Goal: Task Accomplishment & Management: Manage account settings

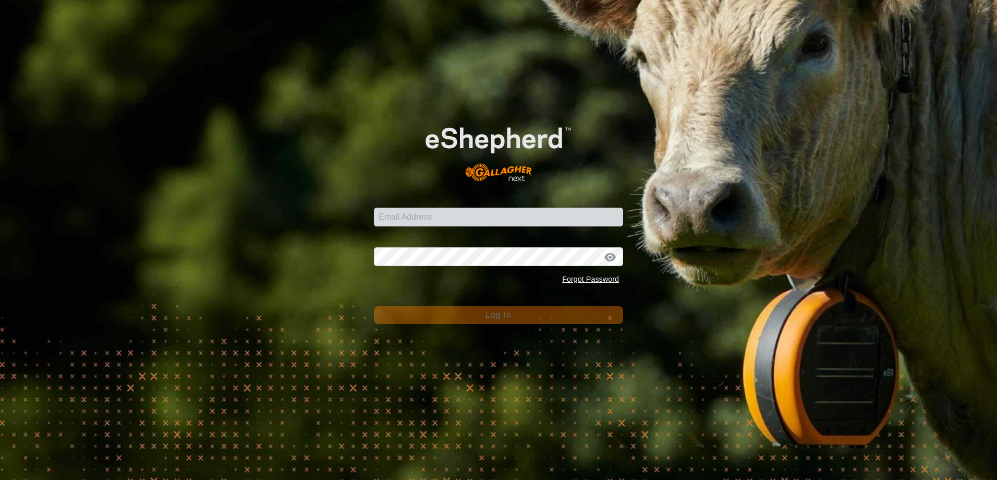
click at [399, 219] on input "Email Address" at bounding box center [498, 216] width 249 height 19
type input "[EMAIL_ADDRESS][DOMAIN_NAME]"
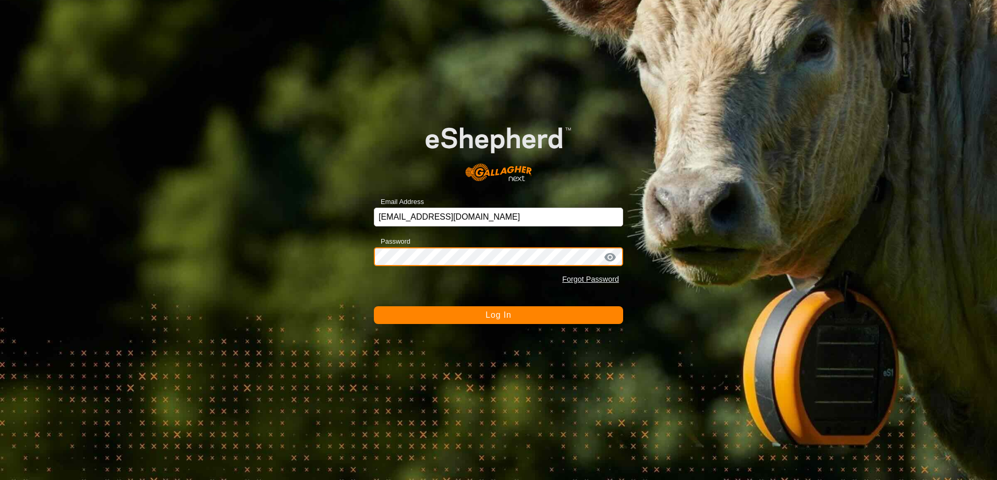
click at [374, 306] on button "Log In" at bounding box center [498, 315] width 249 height 18
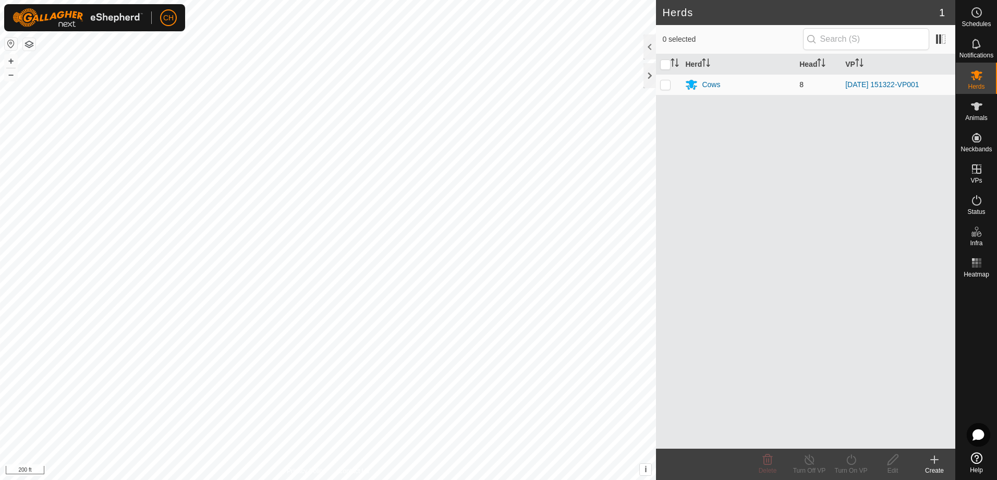
click at [667, 84] on p-checkbox at bounding box center [665, 84] width 10 height 8
checkbox input "true"
click at [663, 86] on p-checkbox at bounding box center [665, 84] width 10 height 8
checkbox input "false"
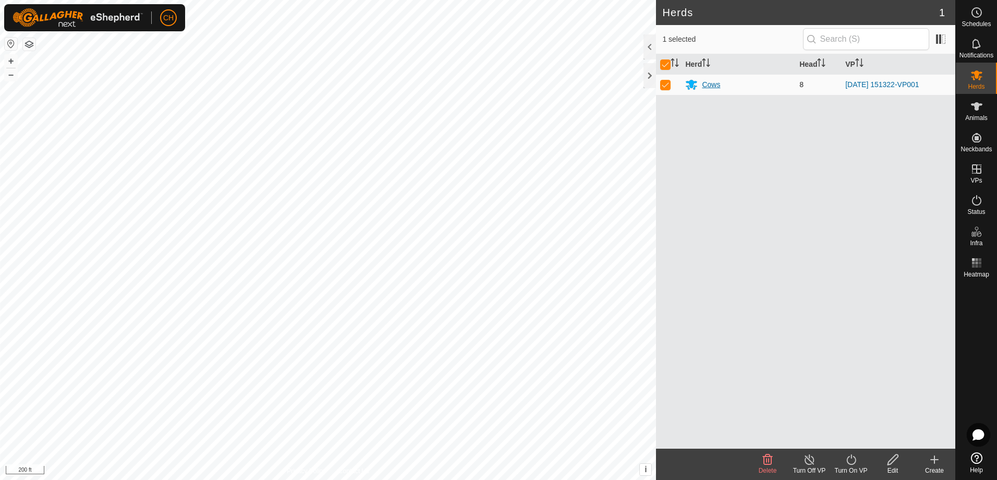
checkbox input "false"
click at [704, 86] on div "Cows" at bounding box center [711, 84] width 18 height 11
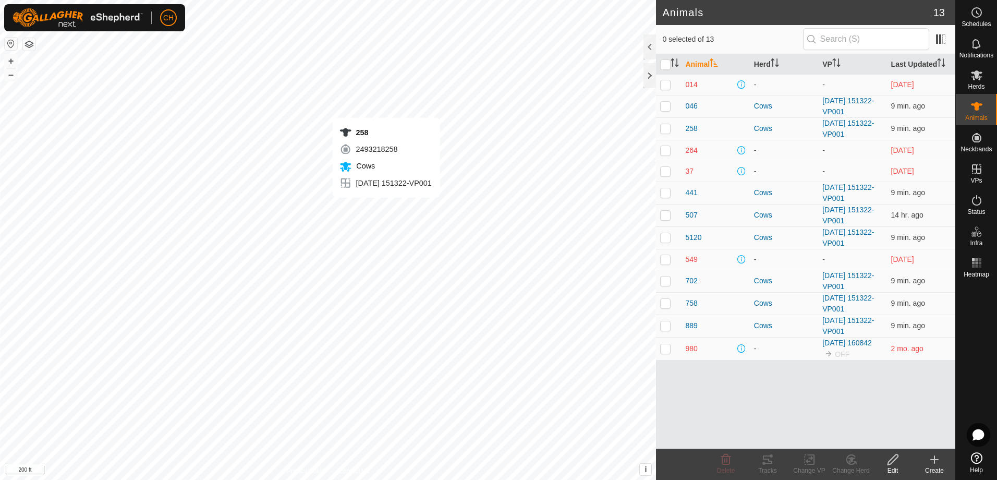
checkbox input "true"
click at [768, 467] on div "Tracks" at bounding box center [768, 470] width 42 height 9
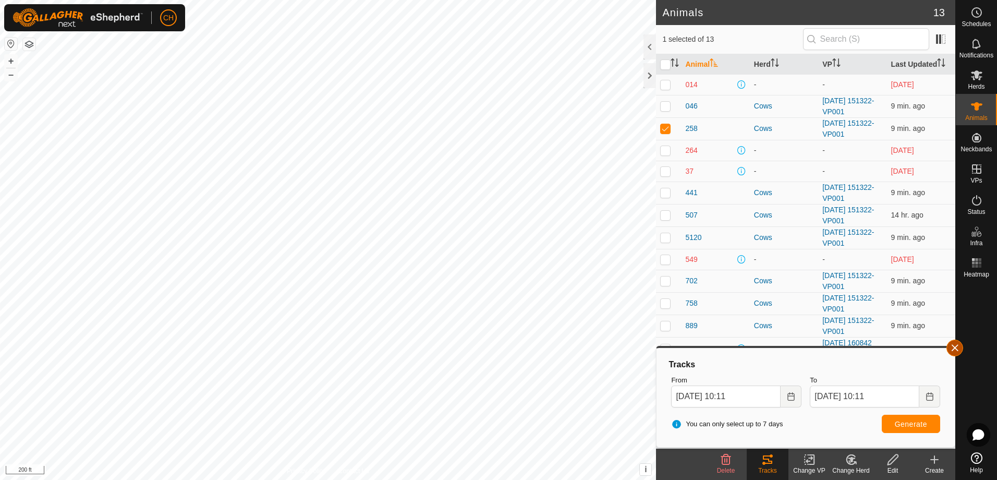
click at [956, 349] on button "button" at bounding box center [954, 347] width 17 height 17
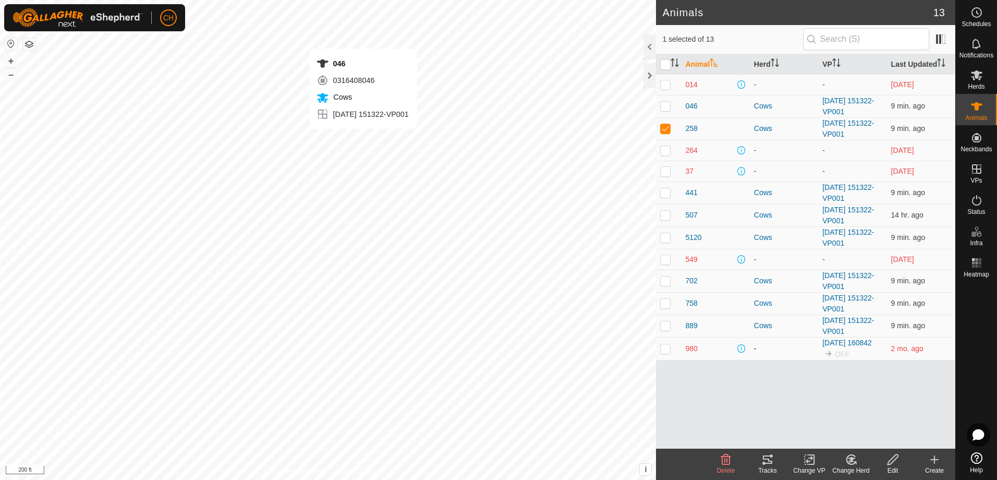
checkbox input "true"
click at [766, 459] on icon at bounding box center [767, 459] width 9 height 8
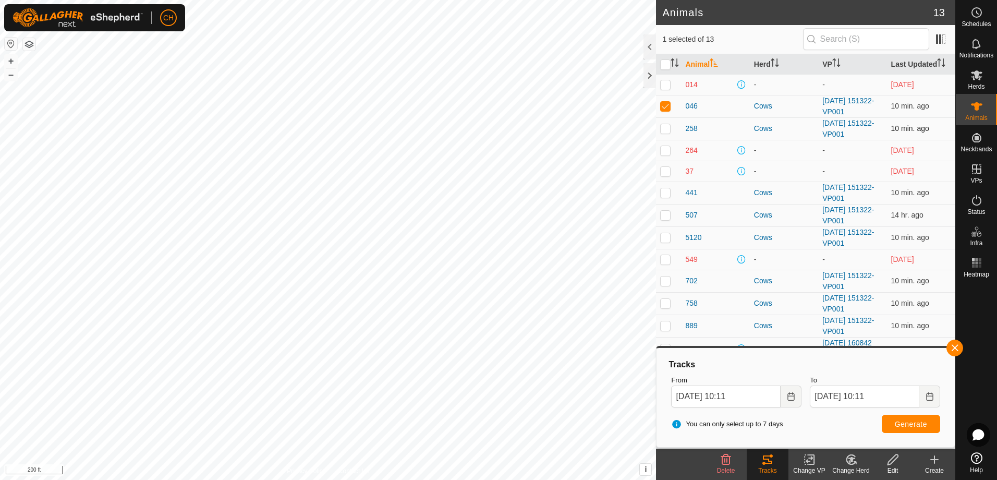
click at [665, 128] on p-checkbox at bounding box center [665, 128] width 10 height 8
checkbox input "true"
click at [666, 107] on p-checkbox at bounding box center [665, 106] width 10 height 8
checkbox input "false"
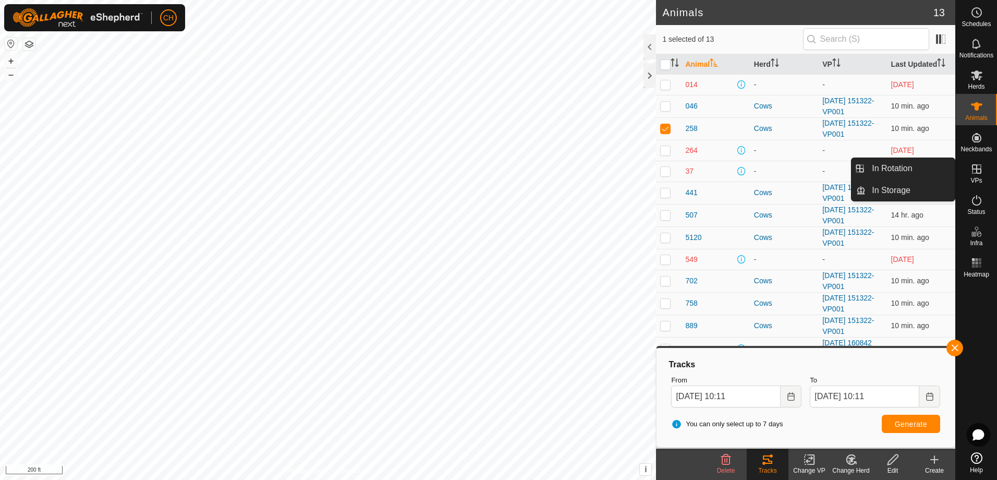
click at [978, 169] on icon at bounding box center [976, 168] width 9 height 9
click at [901, 167] on link "In Rotation" at bounding box center [909, 168] width 89 height 21
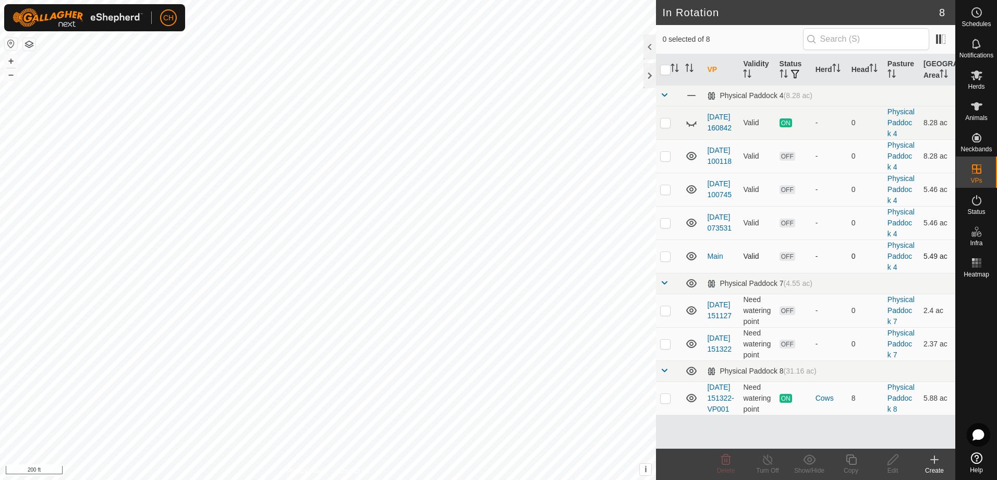
scroll to position [54, 0]
click at [662, 402] on p-checkbox at bounding box center [665, 398] width 10 height 8
checkbox input "true"
click at [691, 129] on icon at bounding box center [691, 122] width 13 height 13
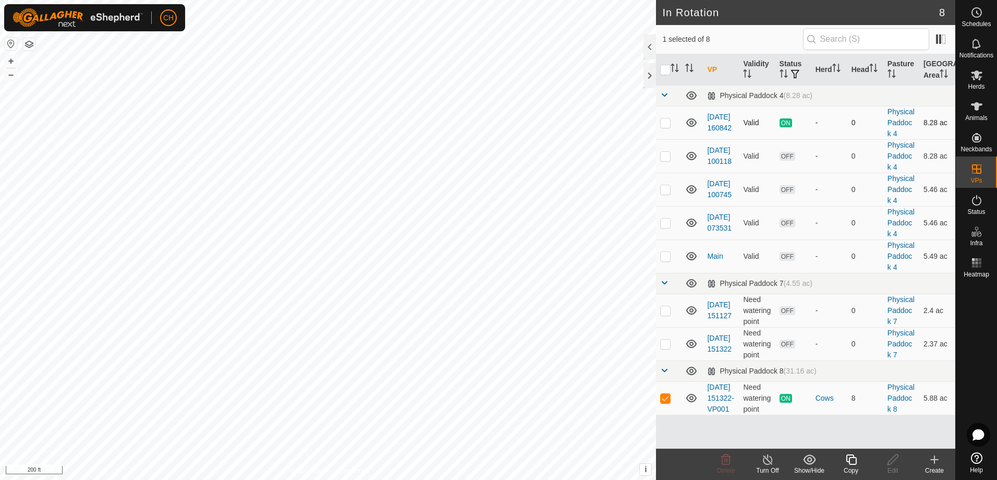
click at [667, 127] on p-checkbox at bounding box center [665, 122] width 10 height 8
checkbox input "false"
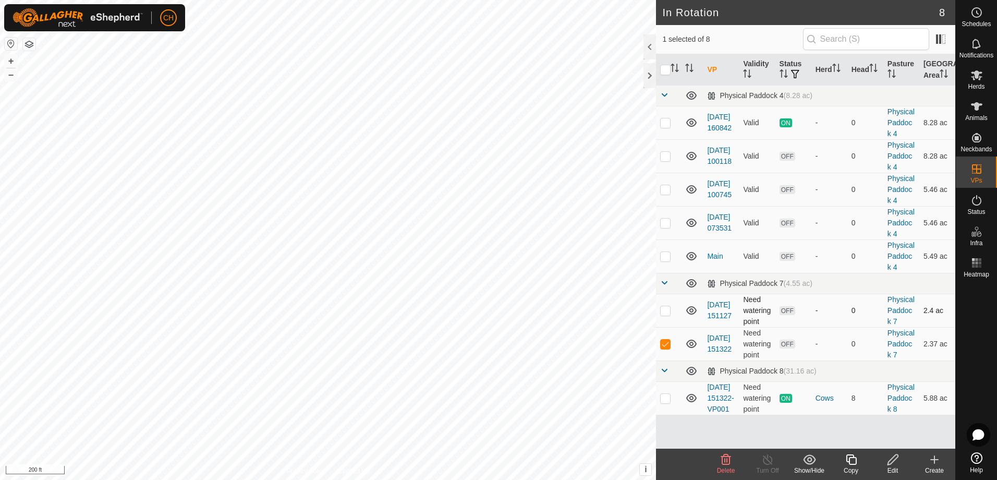
checkbox input "true"
click at [713, 413] on link "[DATE] 151322-VP001" at bounding box center [720, 398] width 27 height 30
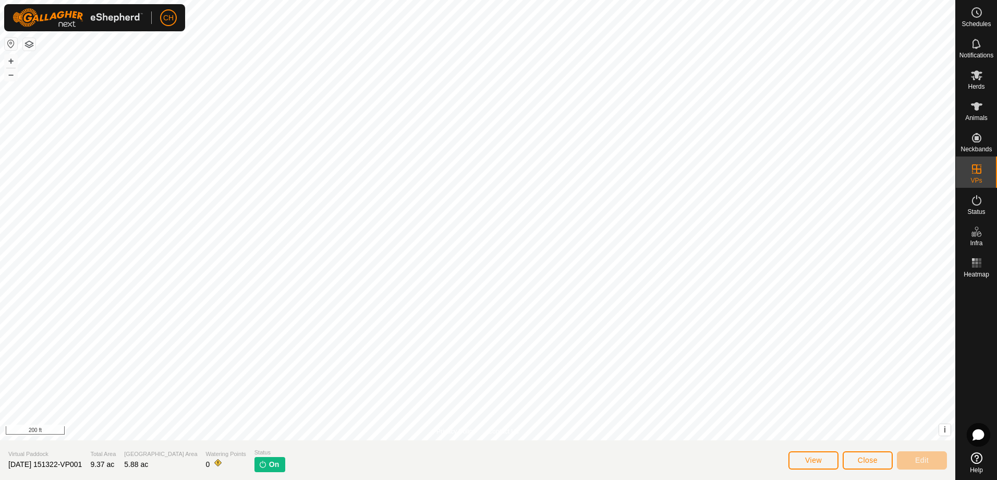
click at [259, 466] on img at bounding box center [263, 464] width 8 height 8
click at [976, 80] on icon at bounding box center [976, 75] width 13 height 13
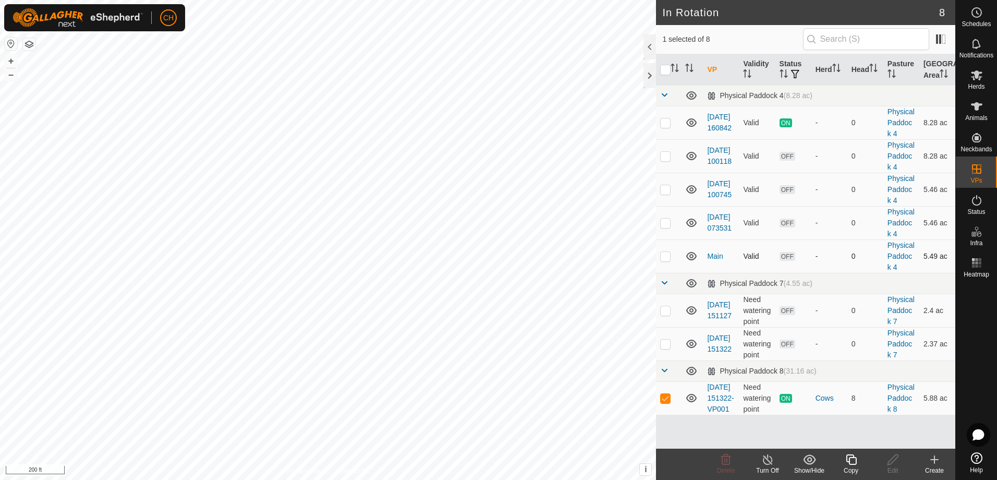
scroll to position [54, 0]
click at [783, 402] on span "ON" at bounding box center [785, 398] width 13 height 9
click at [763, 462] on icon at bounding box center [767, 459] width 13 height 13
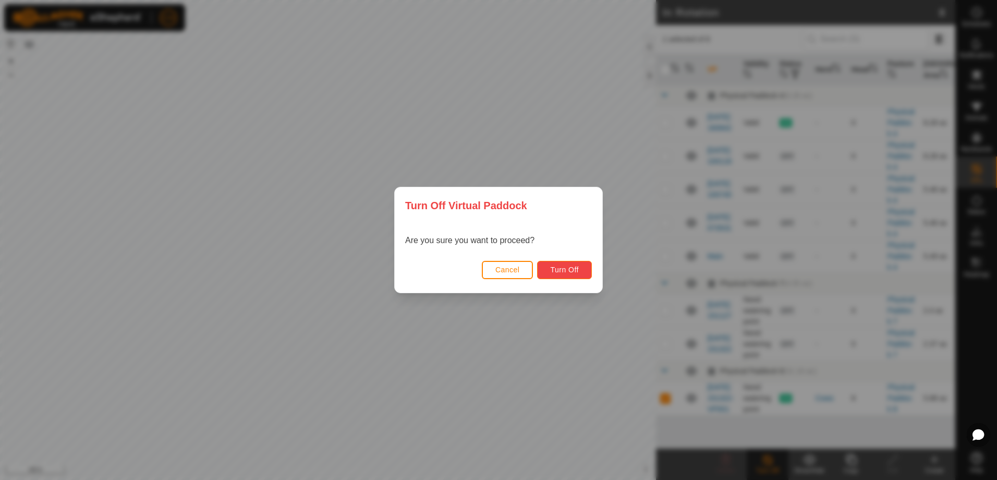
click at [578, 273] on span "Turn Off" at bounding box center [564, 269] width 29 height 8
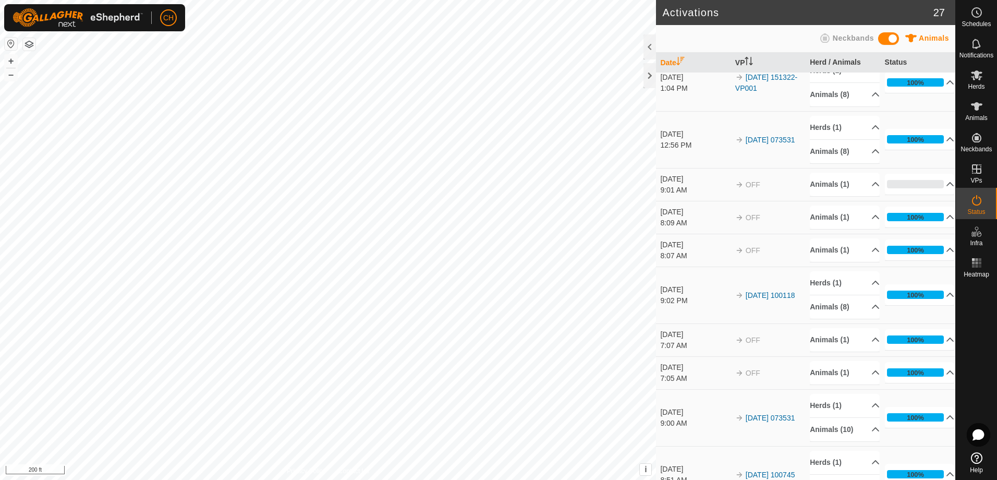
scroll to position [87, 0]
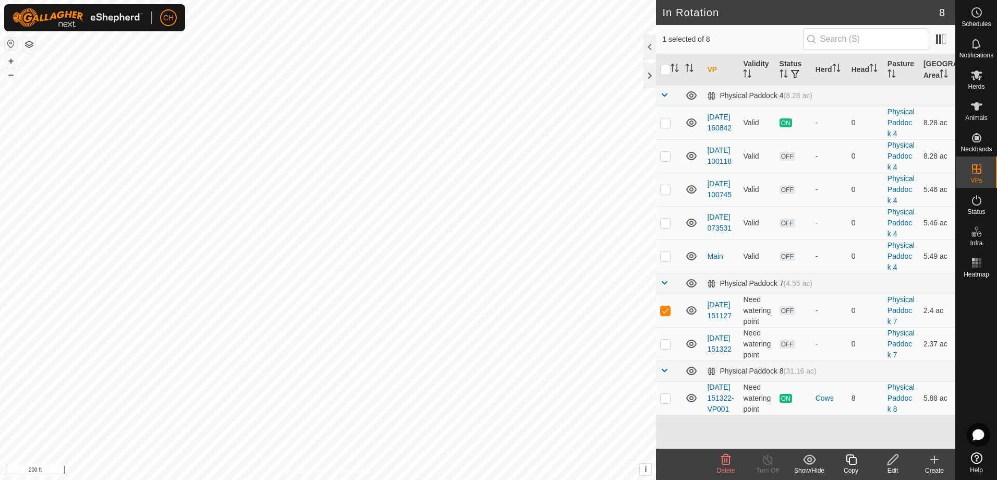
checkbox input "true"
checkbox input "false"
checkbox input "true"
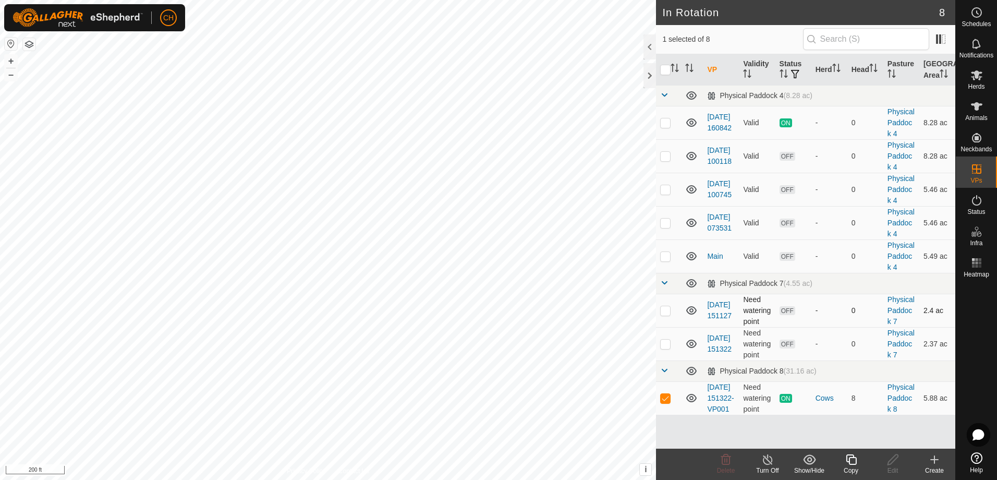
click at [676, 318] on td at bounding box center [668, 310] width 25 height 33
click at [676, 327] on td at bounding box center [668, 310] width 25 height 33
click at [663, 314] on p-checkbox at bounding box center [665, 310] width 10 height 8
click at [768, 464] on icon at bounding box center [767, 459] width 9 height 10
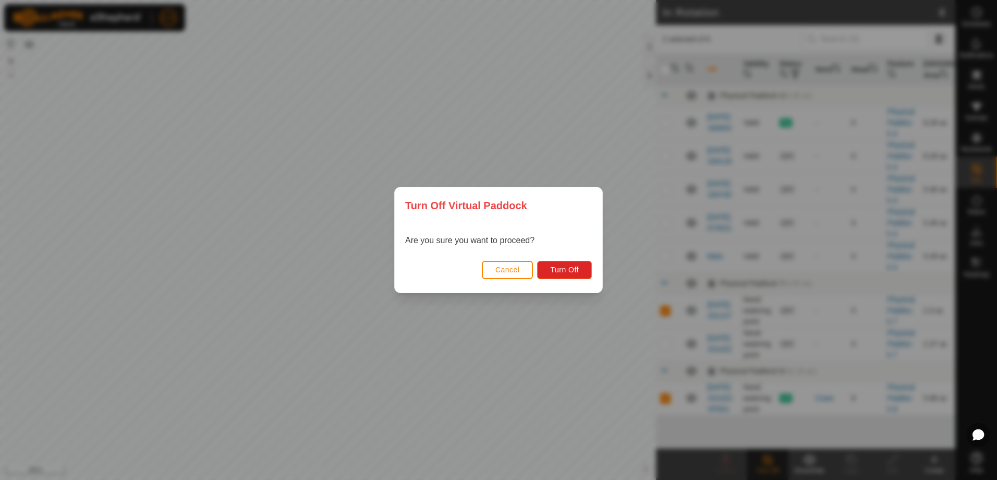
click at [616, 368] on div "Turn Off Virtual Paddock Are you sure you want to proceed? Cancel Turn Off" at bounding box center [498, 240] width 997 height 480
click at [466, 263] on div "Cancel Turn Off" at bounding box center [498, 274] width 207 height 35
click at [513, 265] on span "Cancel" at bounding box center [507, 269] width 25 height 8
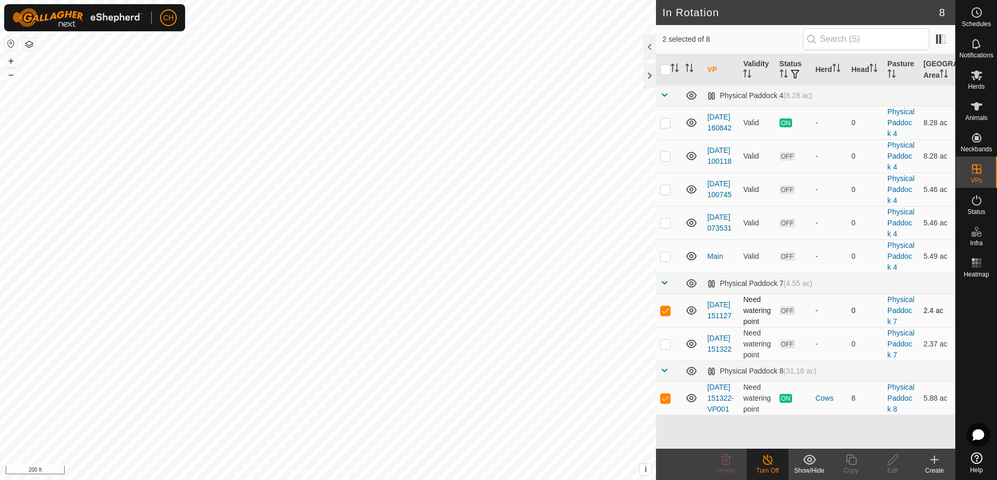
click at [668, 314] on p-checkbox at bounding box center [665, 310] width 10 height 8
checkbox input "false"
click at [663, 402] on p-checkbox at bounding box center [665, 398] width 10 height 8
checkbox input "false"
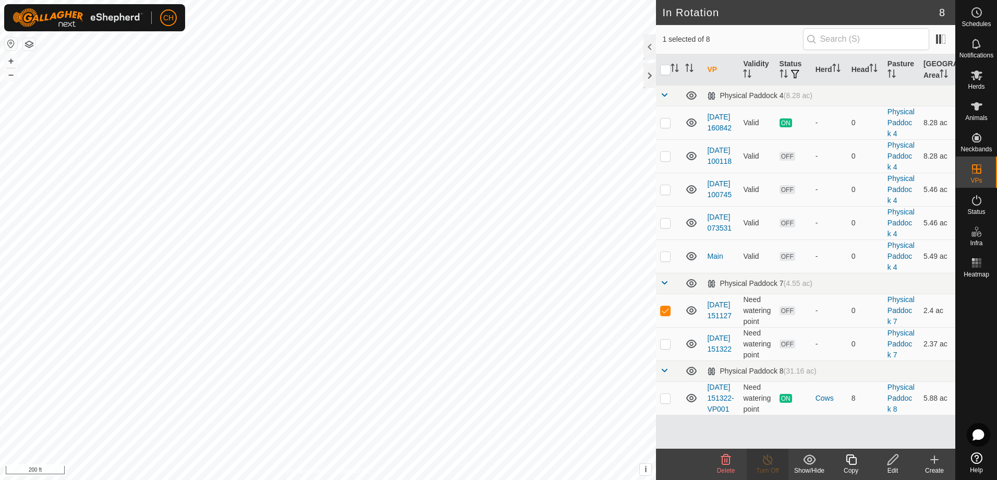
checkbox input "true"
checkbox input "false"
checkbox input "true"
checkbox input "false"
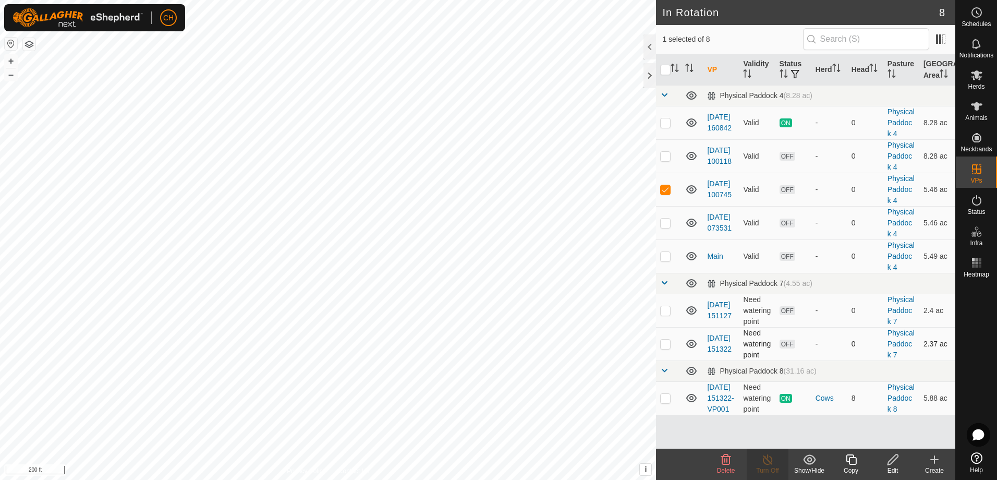
checkbox input "false"
checkbox input "true"
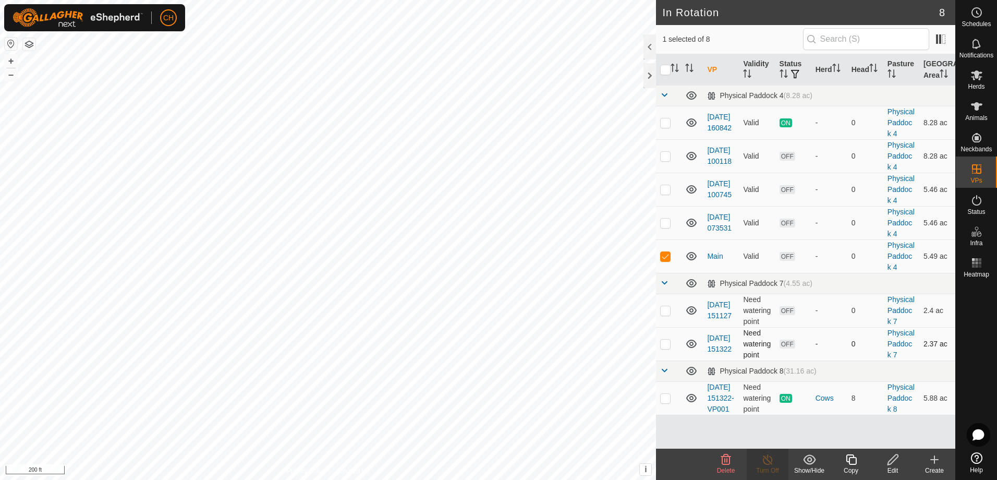
checkbox input "false"
checkbox input "true"
checkbox input "false"
checkbox input "true"
checkbox input "false"
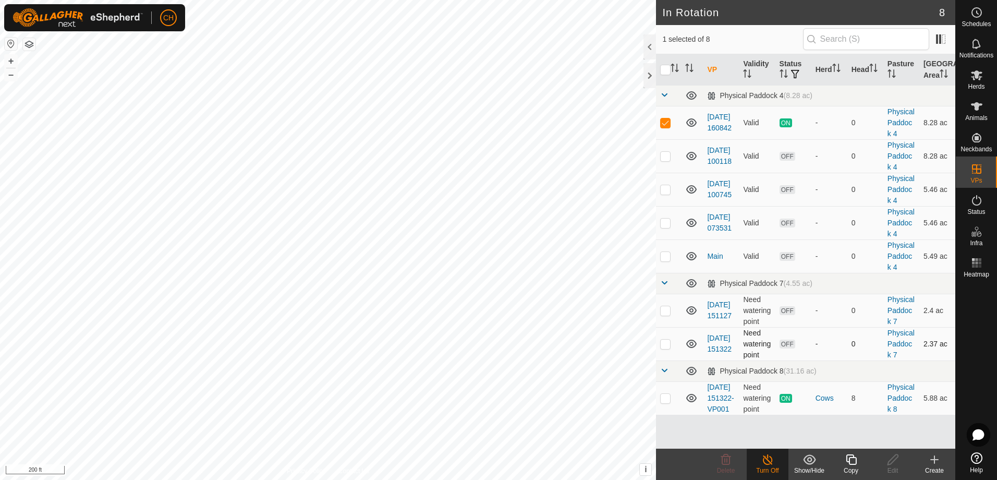
checkbox input "false"
checkbox input "true"
checkbox input "false"
checkbox input "true"
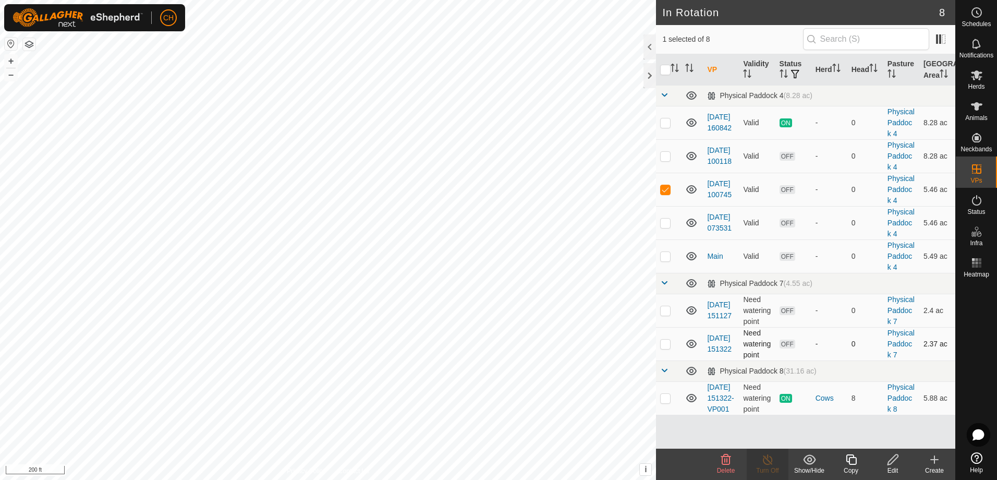
checkbox input "false"
checkbox input "true"
checkbox input "false"
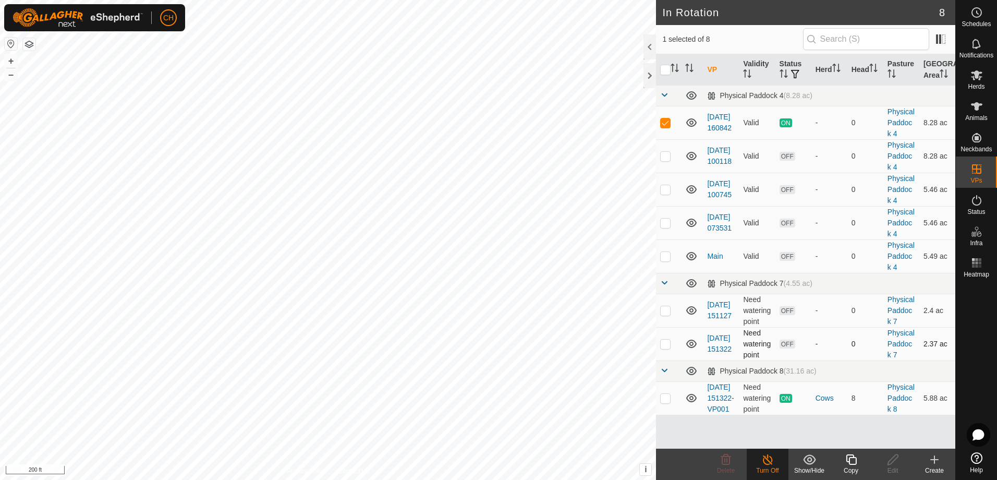
checkbox input "false"
checkbox input "true"
click at [980, 78] on icon at bounding box center [976, 75] width 11 height 10
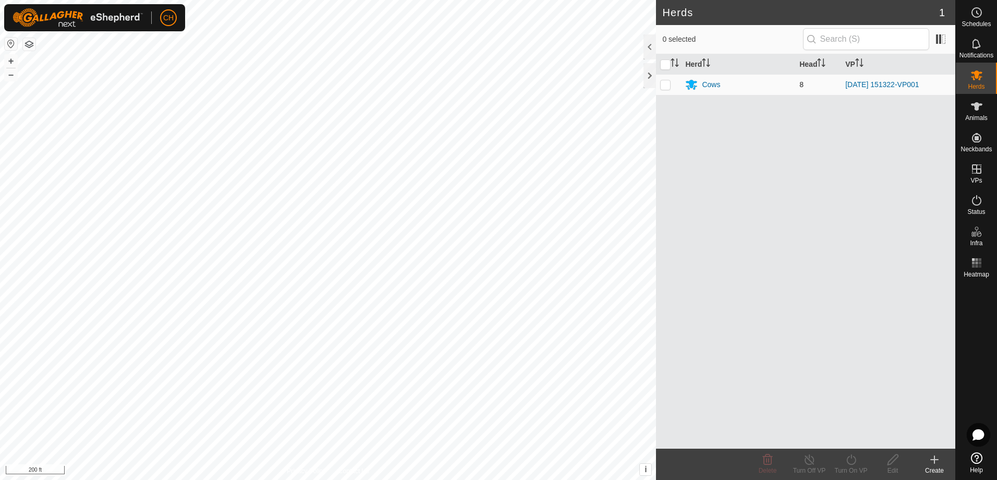
click at [664, 85] on p-checkbox at bounding box center [665, 84] width 10 height 8
checkbox input "true"
click at [789, 462] on turn-off-svg-icon at bounding box center [809, 459] width 42 height 13
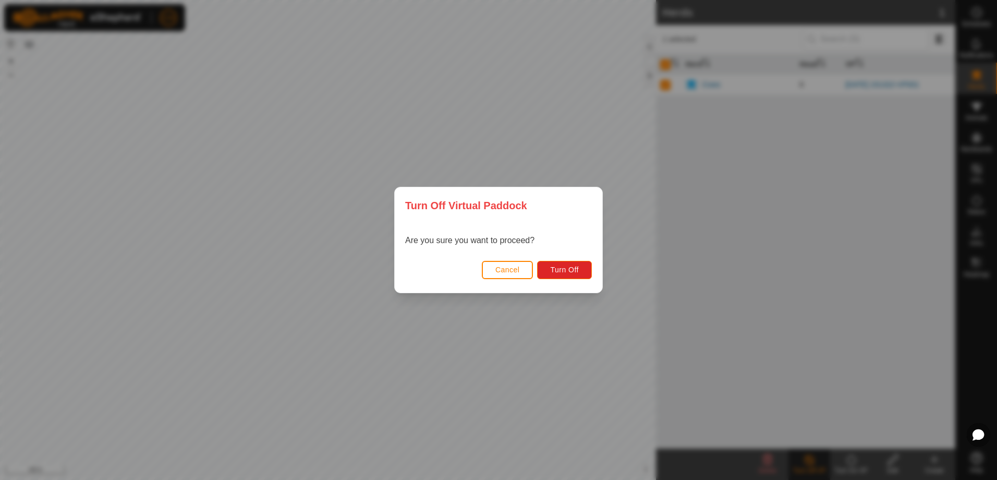
drag, startPoint x: 512, startPoint y: 258, endPoint x: 521, endPoint y: 271, distance: 15.5
click at [512, 261] on div "Cancel Turn Off" at bounding box center [498, 274] width 207 height 35
click at [521, 271] on button "Cancel" at bounding box center [508, 270] width 52 height 18
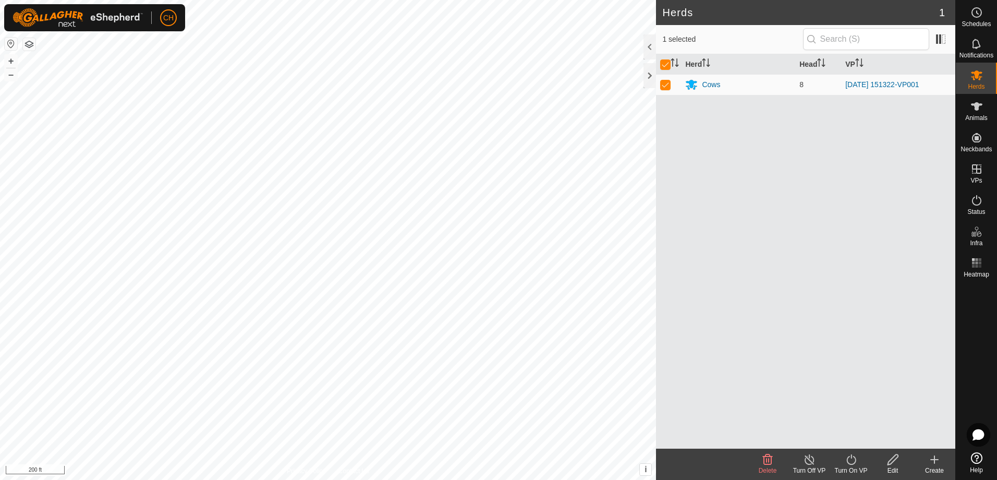
click at [811, 467] on div "Turn Off VP" at bounding box center [809, 470] width 42 height 9
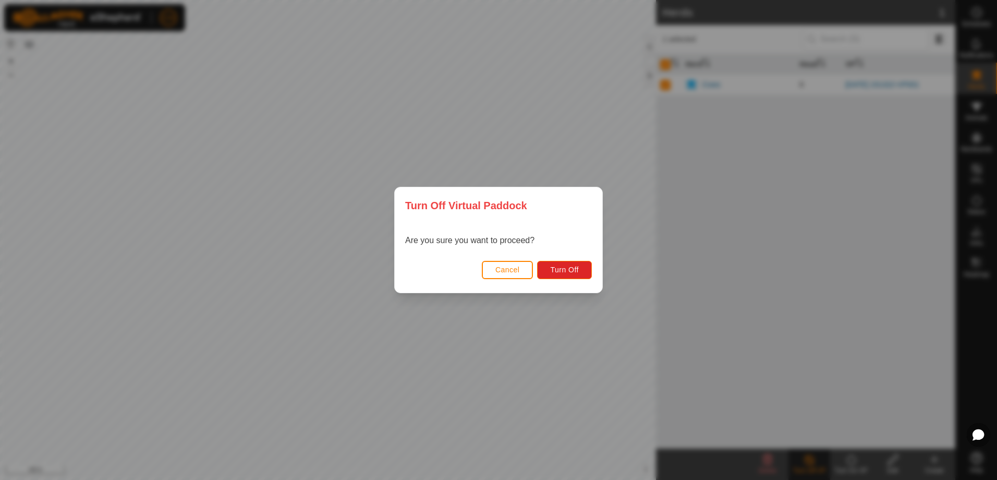
click at [509, 270] on span "Cancel" at bounding box center [507, 269] width 25 height 8
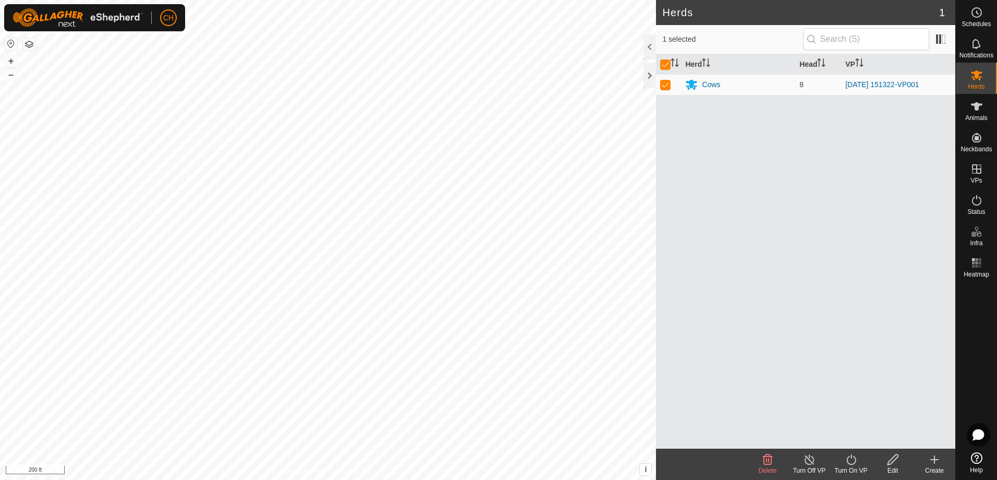
click at [849, 462] on icon at bounding box center [851, 459] width 13 height 13
click at [856, 434] on link "Now" at bounding box center [882, 436] width 103 height 21
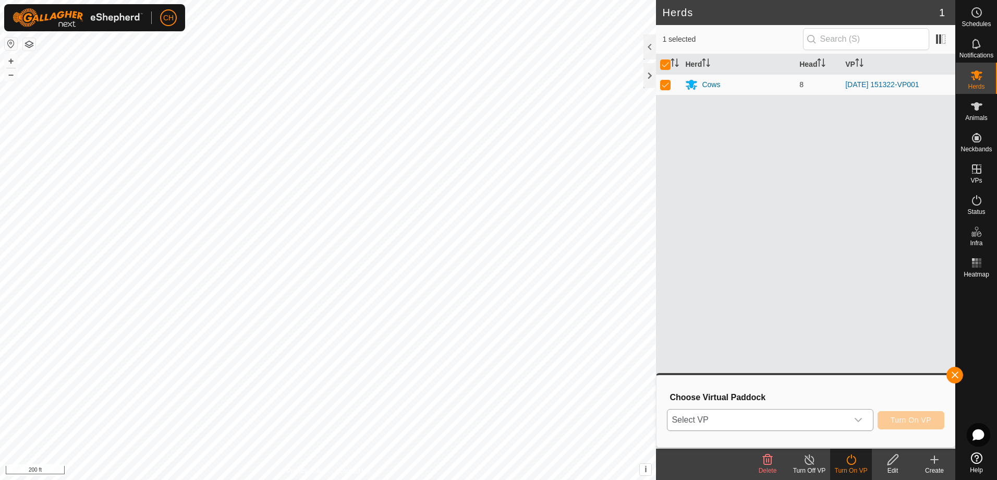
click at [853, 423] on div "dropdown trigger" at bounding box center [858, 419] width 21 height 21
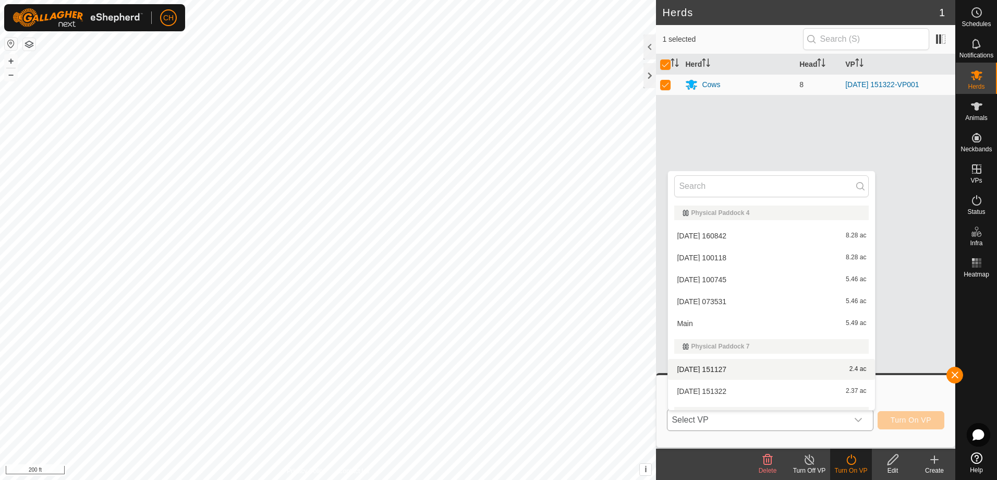
click at [724, 367] on li "[DATE] 151127 2.4 ac" at bounding box center [771, 369] width 207 height 21
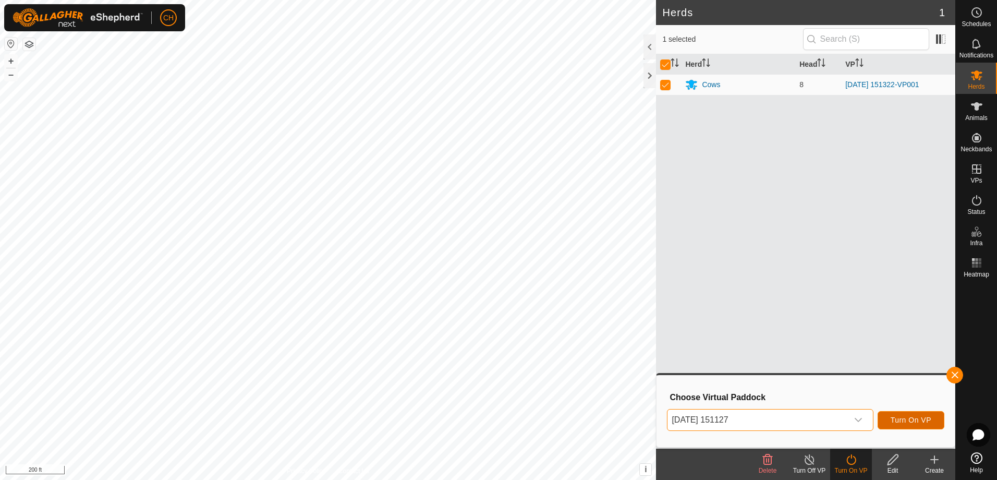
click at [908, 417] on span "Turn On VP" at bounding box center [910, 420] width 41 height 8
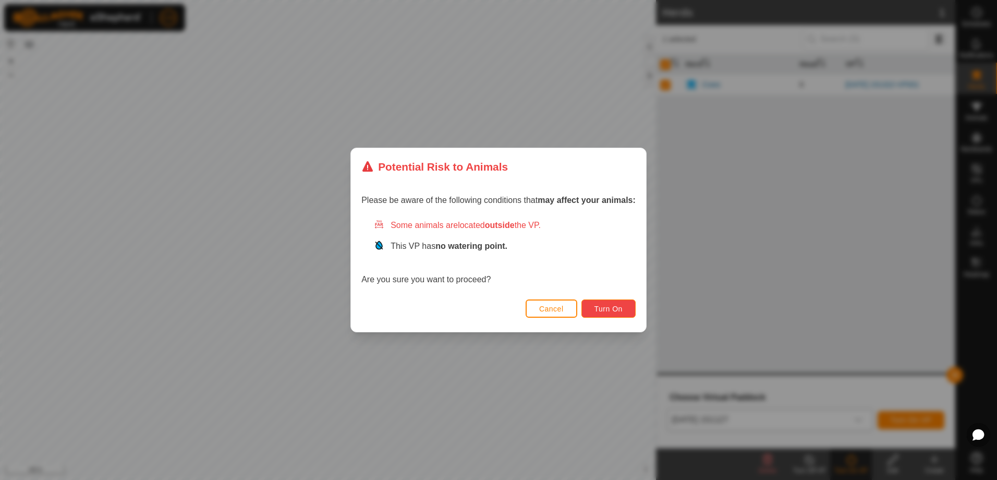
click at [608, 307] on span "Turn On" at bounding box center [608, 308] width 28 height 8
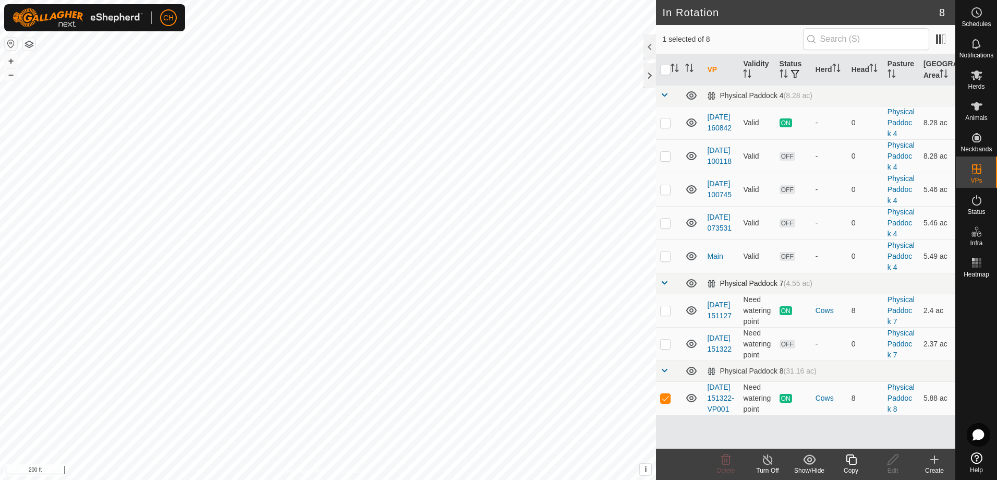
scroll to position [54, 0]
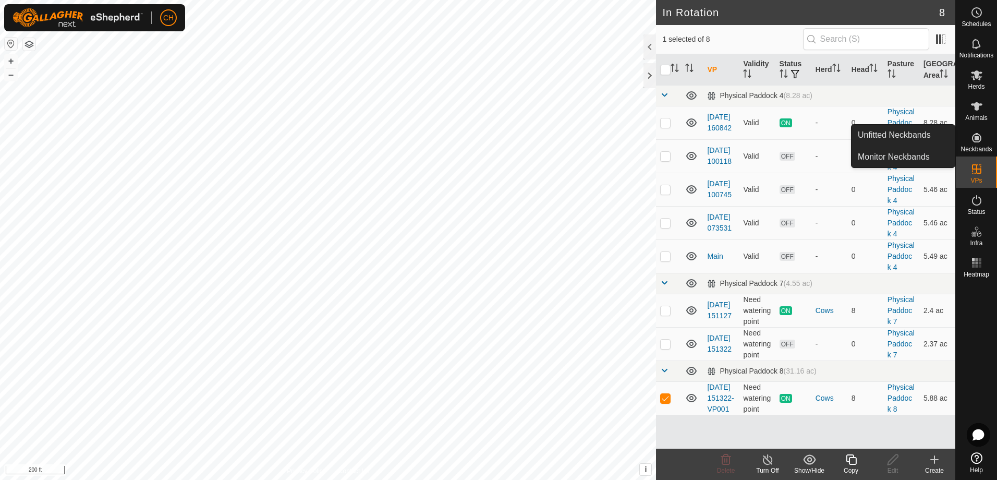
click at [975, 139] on icon at bounding box center [976, 137] width 9 height 9
click at [914, 144] on link "Unfitted Neckbands" at bounding box center [902, 135] width 103 height 21
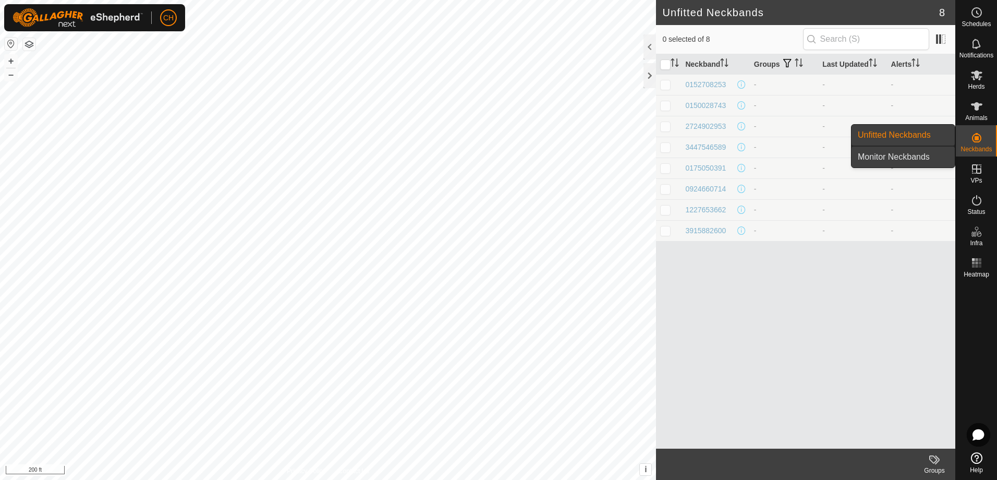
click at [932, 158] on link "Monitor Neckbands" at bounding box center [902, 157] width 103 height 21
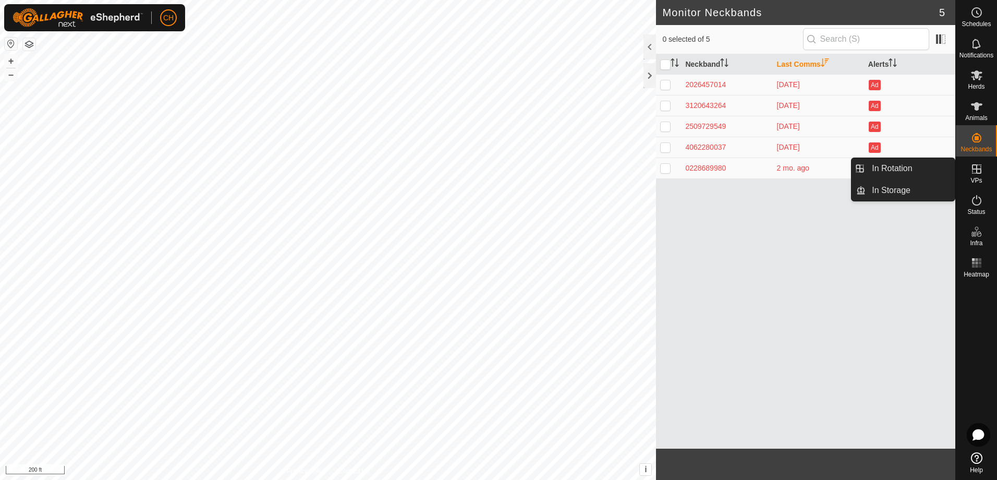
click at [979, 175] on icon at bounding box center [976, 169] width 13 height 13
click at [976, 174] on icon at bounding box center [976, 169] width 13 height 13
click at [899, 166] on link "In Rotation" at bounding box center [909, 168] width 89 height 21
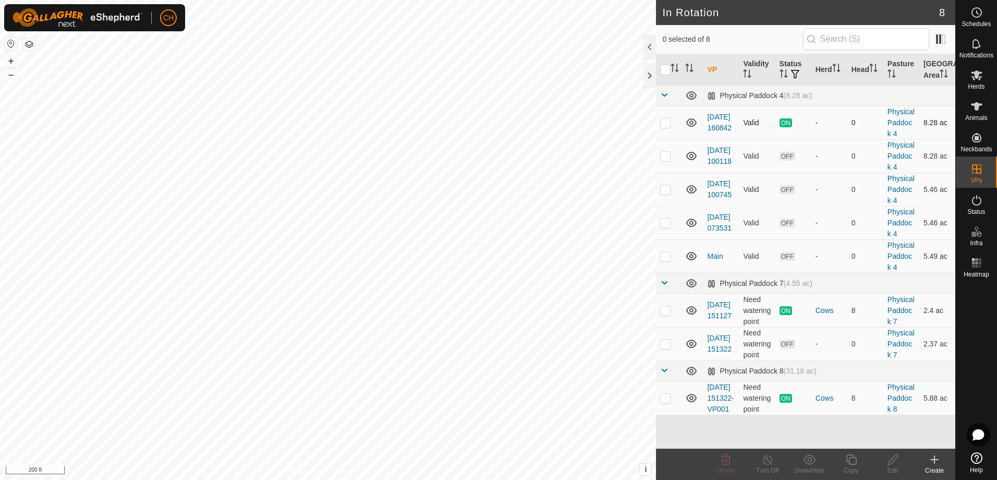
click at [669, 127] on p-checkbox at bounding box center [665, 122] width 10 height 8
checkbox input "true"
click at [669, 314] on p-checkbox at bounding box center [665, 310] width 10 height 8
checkbox input "true"
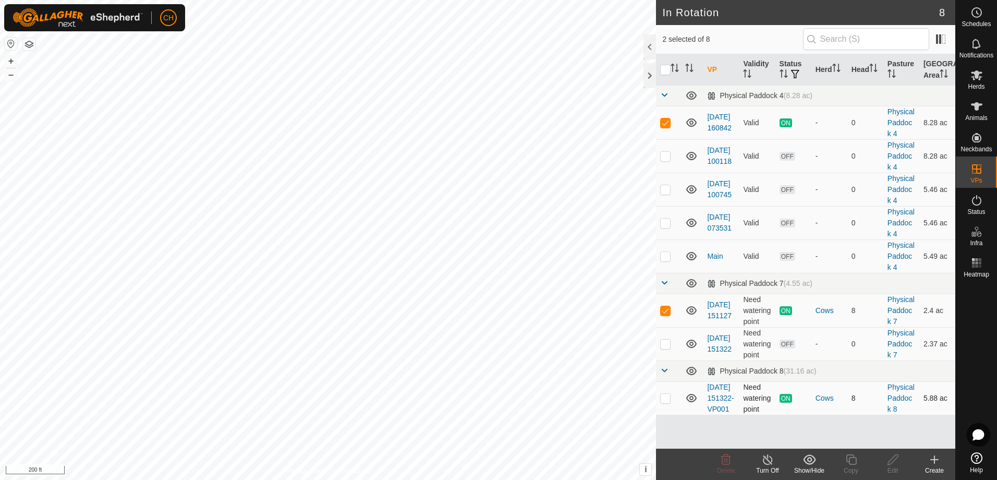
click at [665, 414] on td at bounding box center [668, 397] width 25 height 33
checkbox input "true"
